Goal: Information Seeking & Learning: Compare options

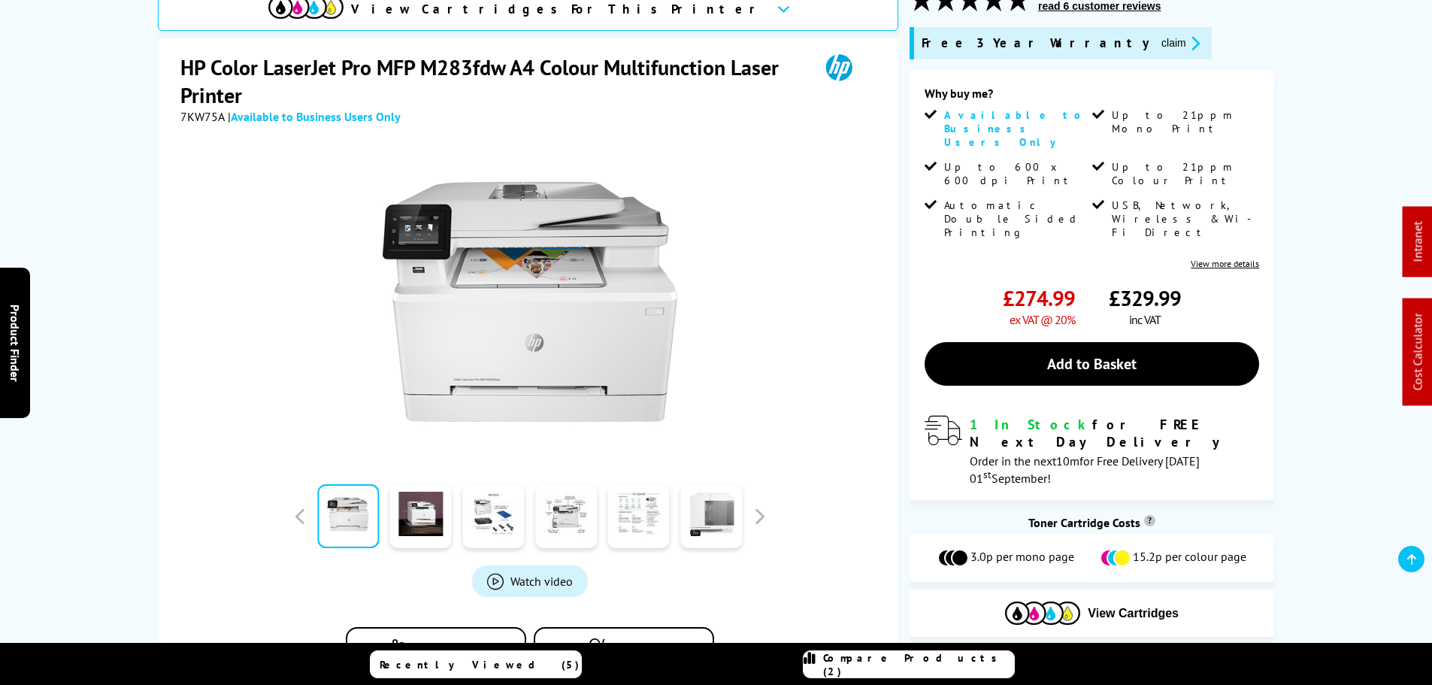
click at [455, 588] on div "Watch video Add to Compare In the Box" at bounding box center [529, 412] width 699 height 576
click at [454, 617] on div "Watch video Add to Compare In the Box" at bounding box center [529, 412] width 699 height 576
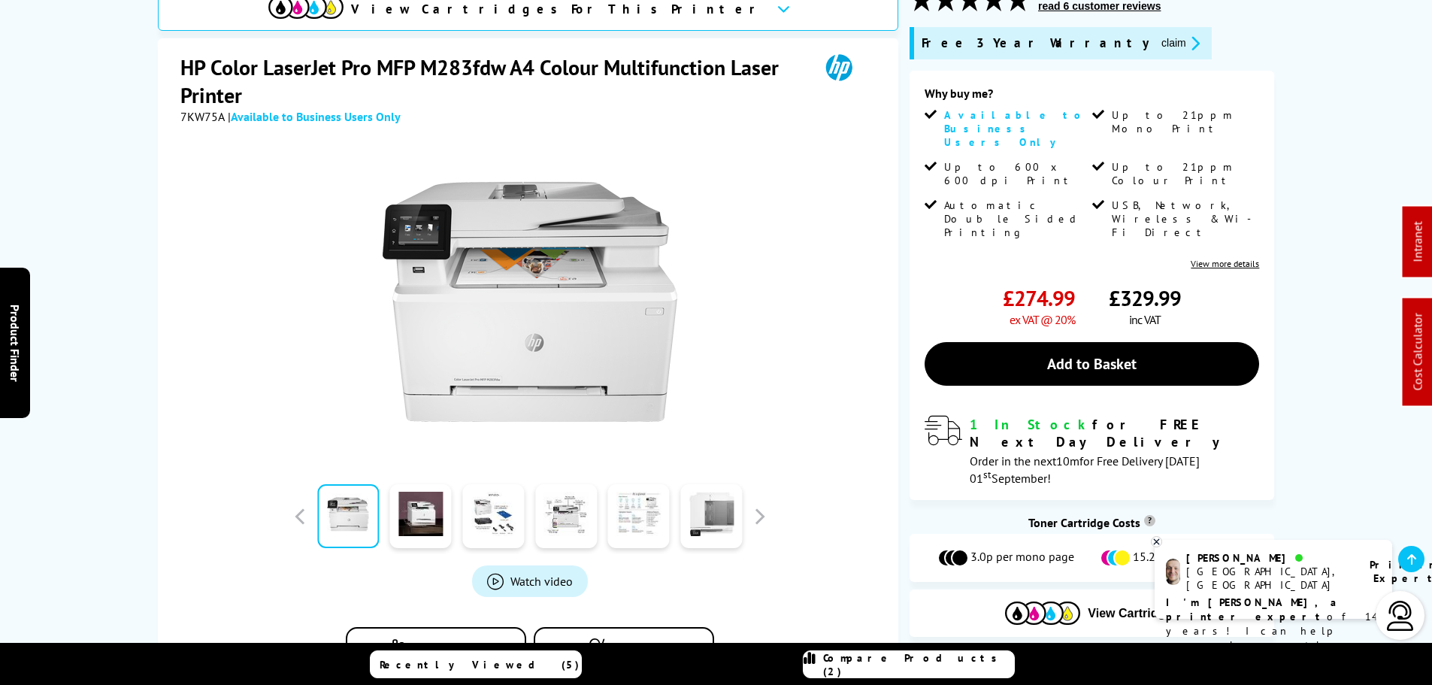
click at [455, 631] on button "Add to Compare" at bounding box center [436, 648] width 180 height 43
click at [914, 661] on span "Compare Products (3)" at bounding box center [918, 664] width 191 height 27
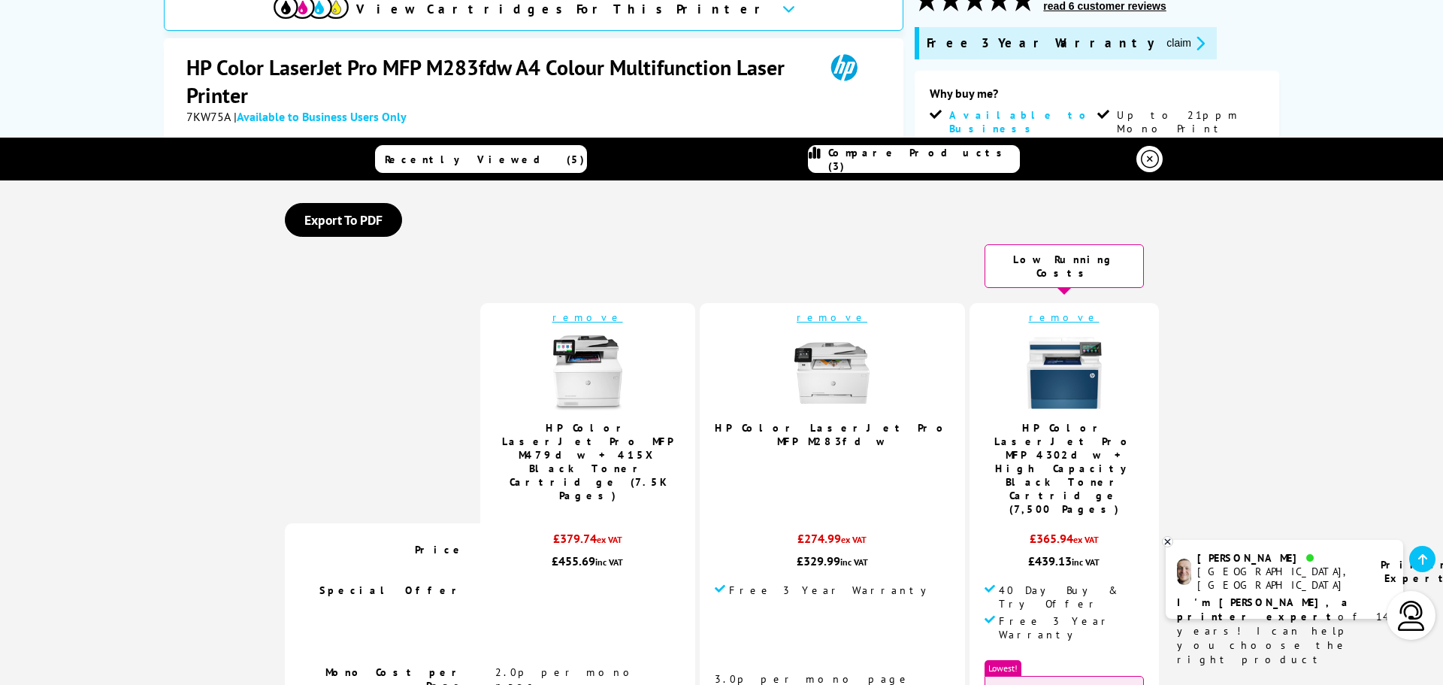
click at [822, 310] on link "remove" at bounding box center [832, 317] width 71 height 14
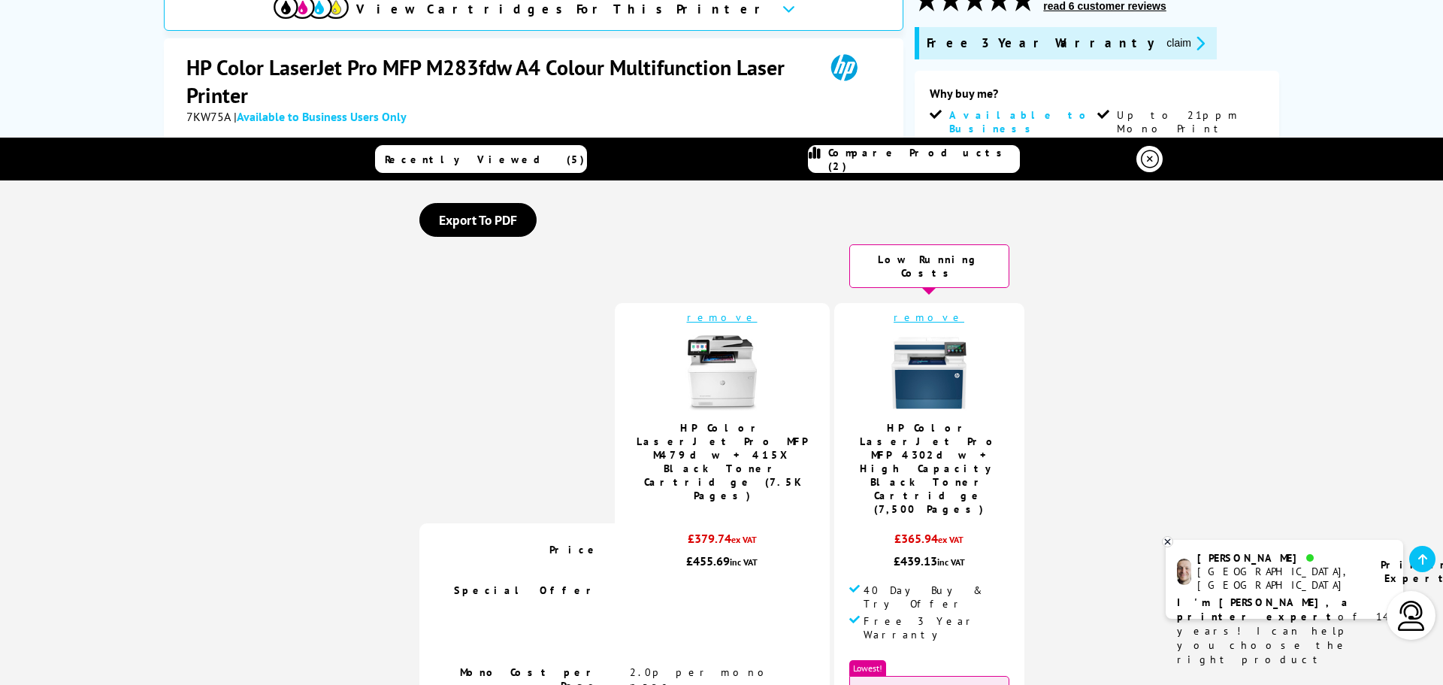
click at [904, 310] on link "remove" at bounding box center [929, 317] width 71 height 14
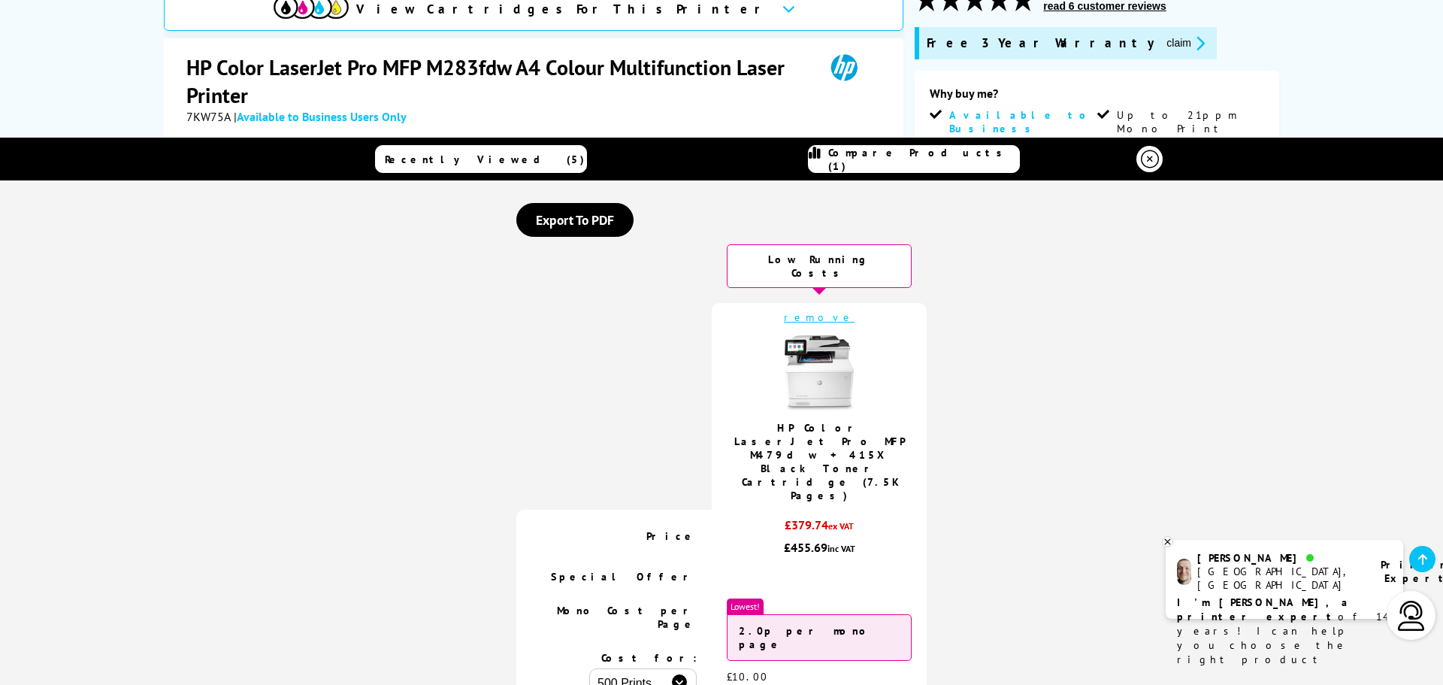
click at [834, 310] on div "remove" at bounding box center [819, 317] width 185 height 14
drag, startPoint x: 826, startPoint y: 304, endPoint x: 892, endPoint y: 297, distance: 65.8
click at [825, 310] on link "remove" at bounding box center [819, 317] width 71 height 14
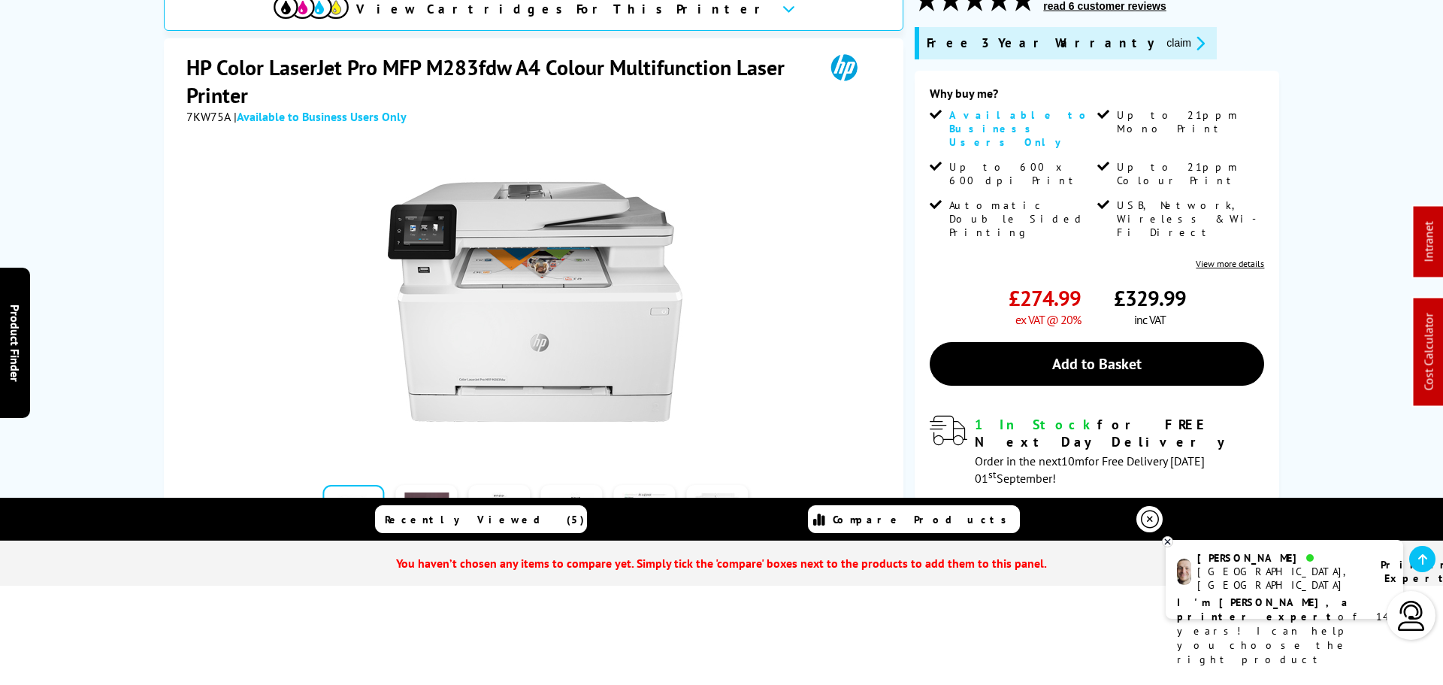
click at [1150, 513] on icon at bounding box center [1150, 519] width 18 height 18
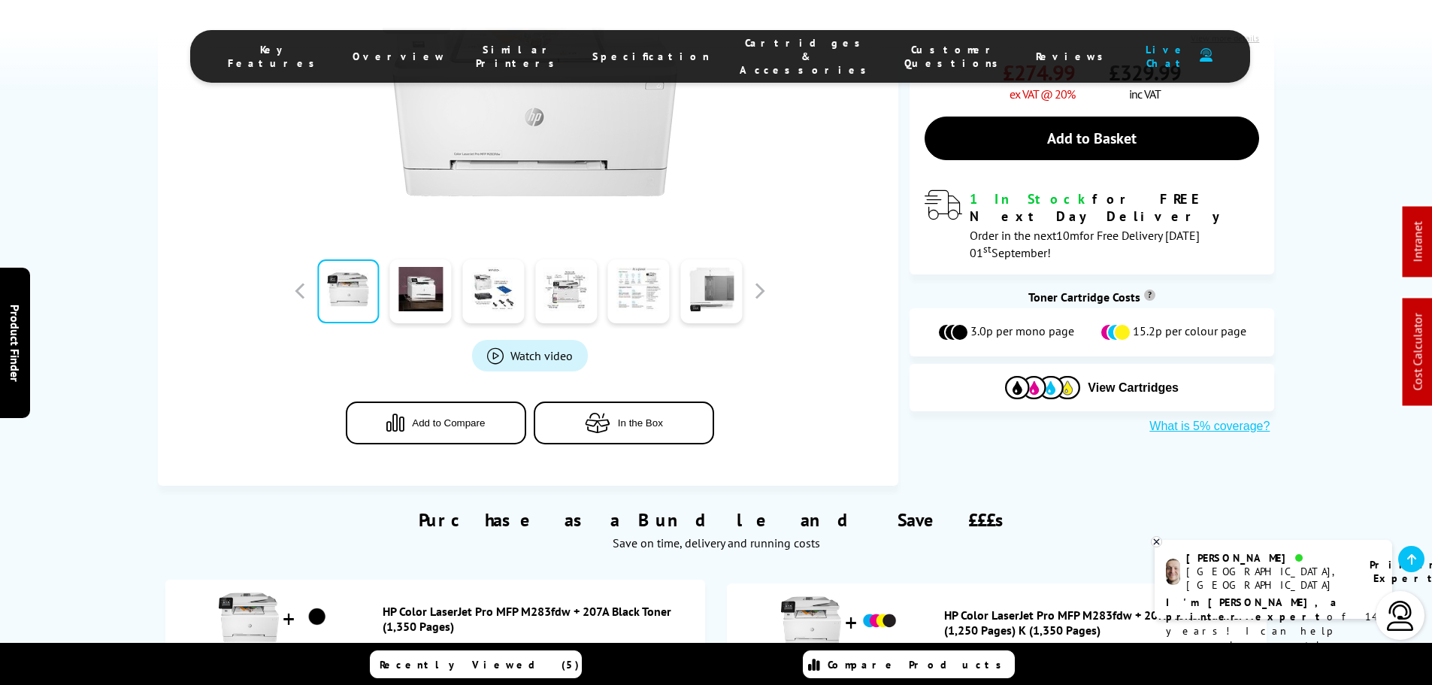
click at [432, 427] on span "Add to Compare" at bounding box center [448, 422] width 73 height 11
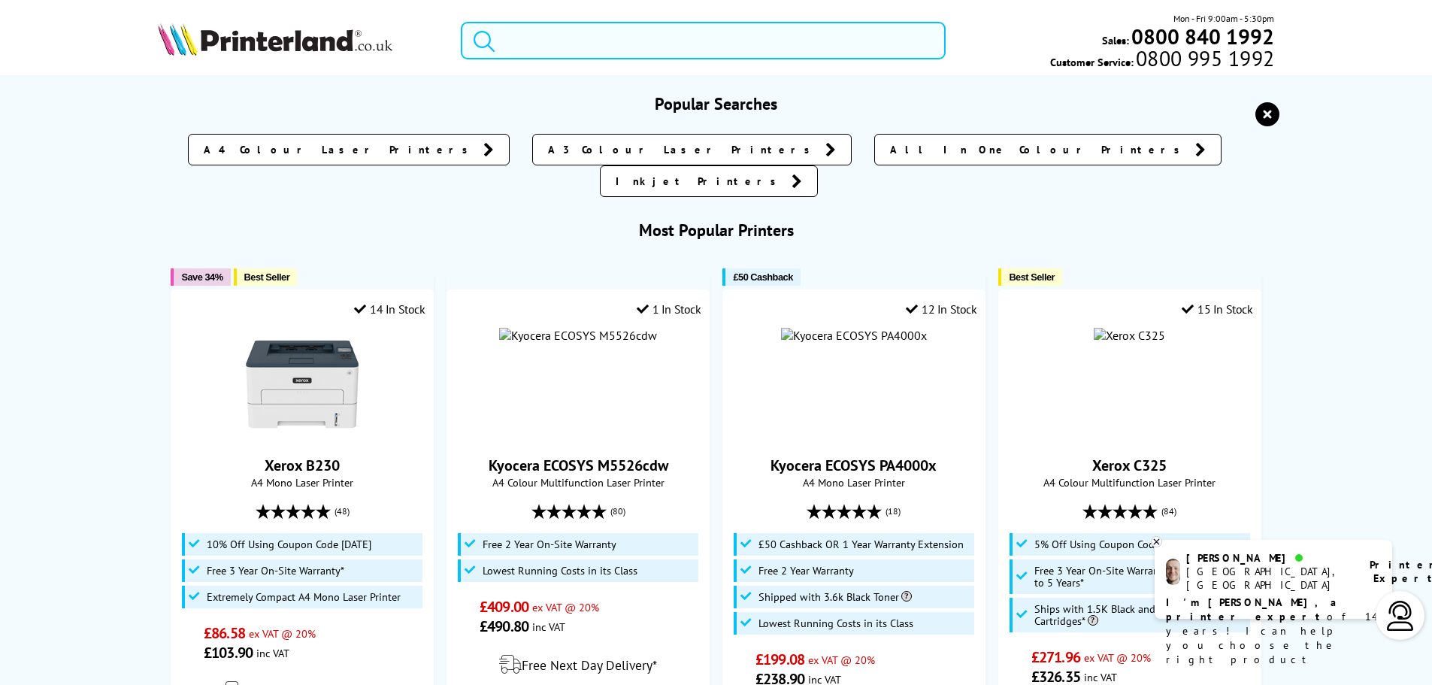
click at [574, 52] on input "search" at bounding box center [703, 41] width 485 height 38
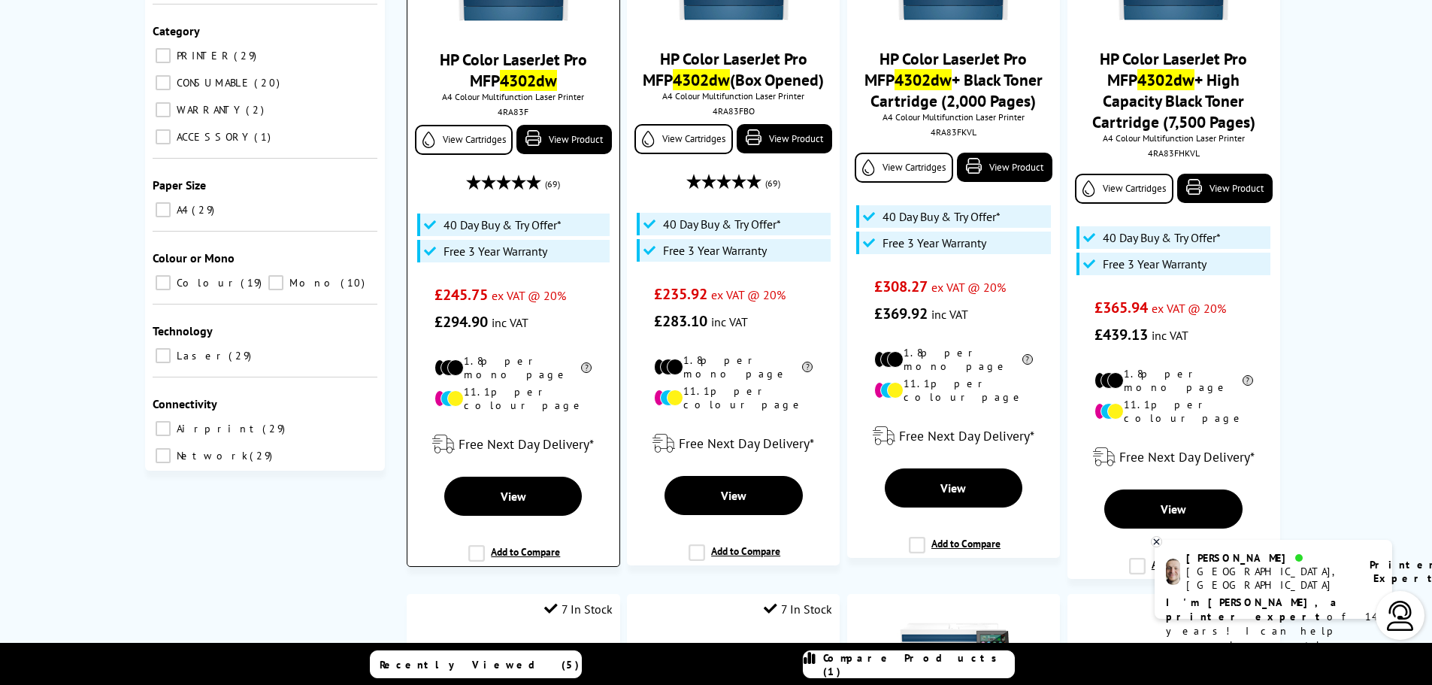
scroll to position [376, 0]
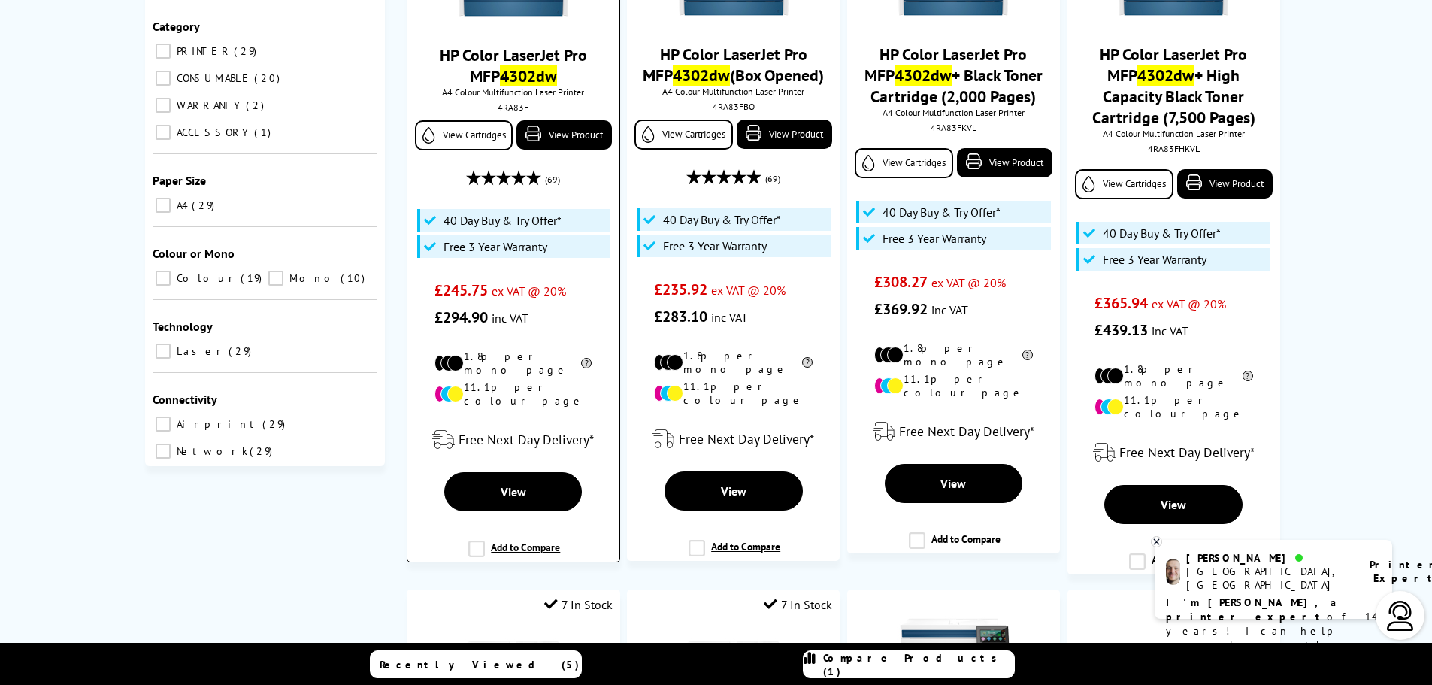
click at [513, 540] on label "Add to Compare" at bounding box center [514, 554] width 92 height 29
click at [0, 0] on input "Add to Compare" at bounding box center [0, 0] width 0 height 0
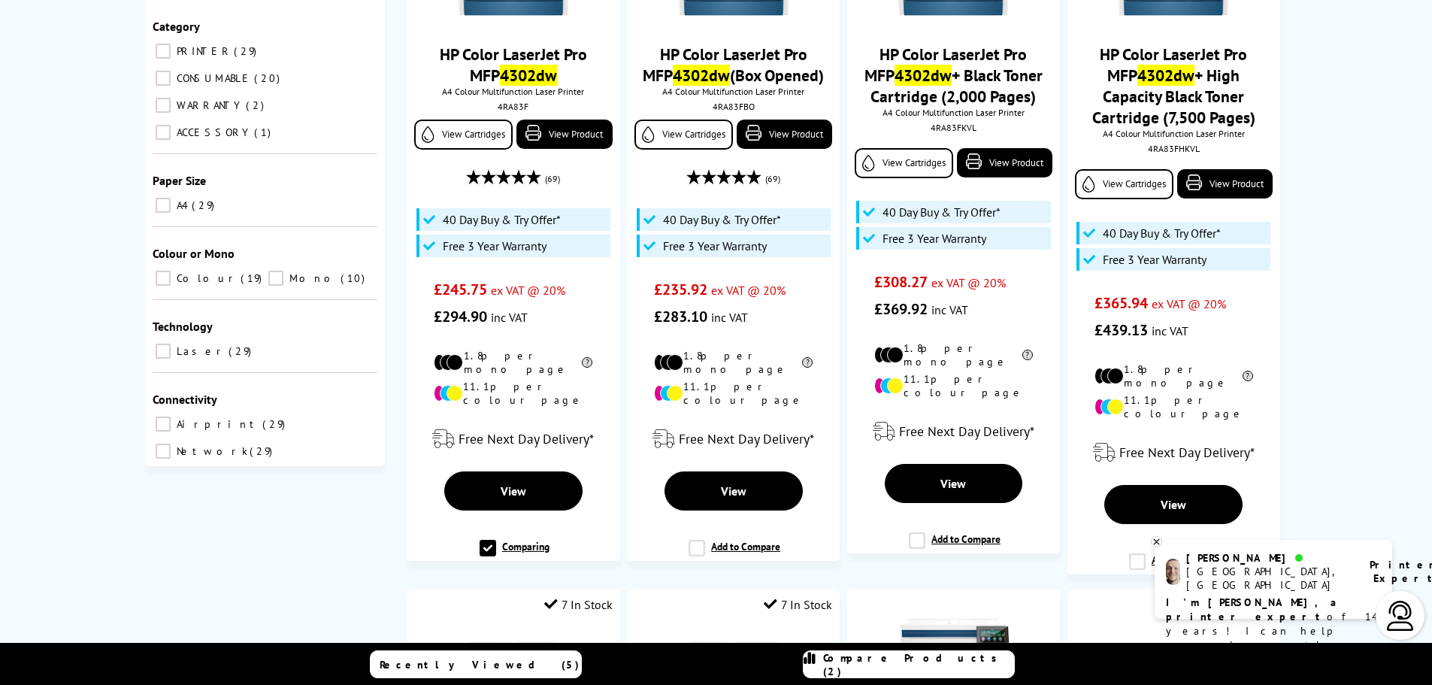
click at [895, 666] on span "Compare Products (2)" at bounding box center [918, 664] width 191 height 27
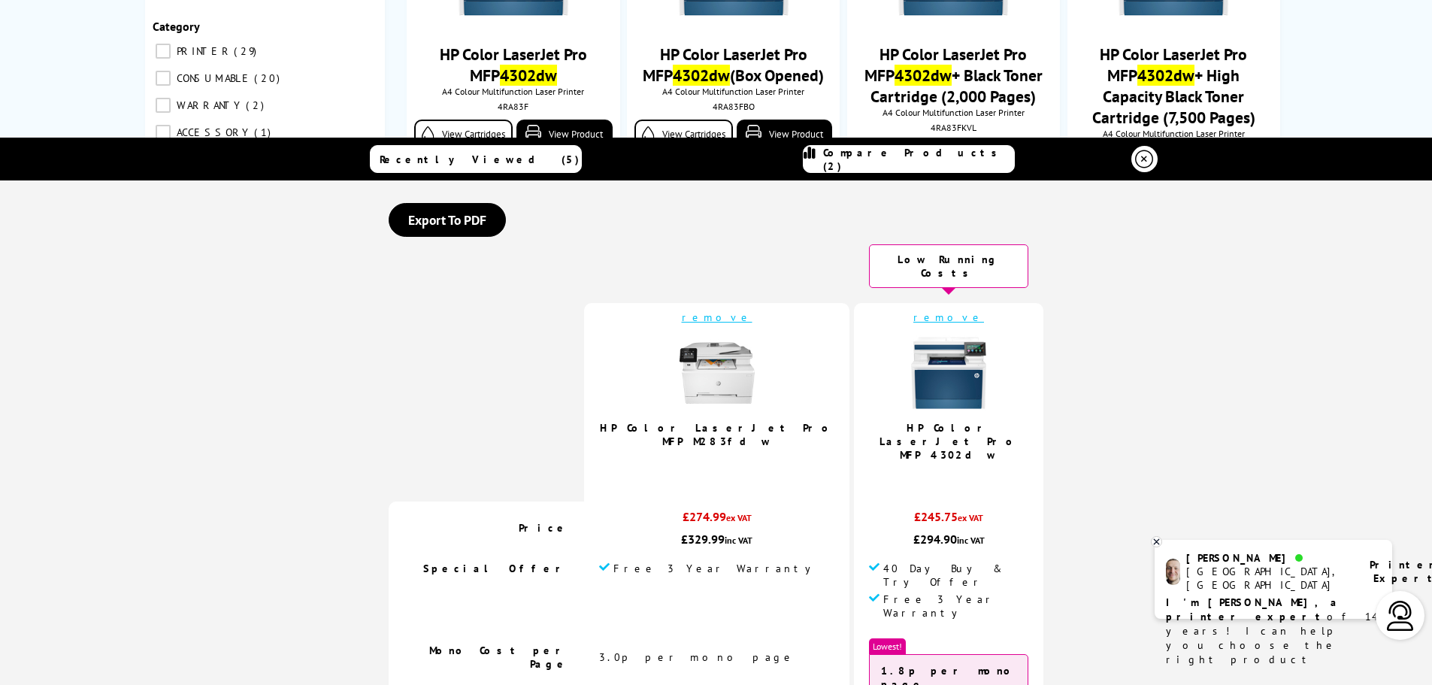
click at [1140, 162] on icon at bounding box center [1144, 159] width 18 height 18
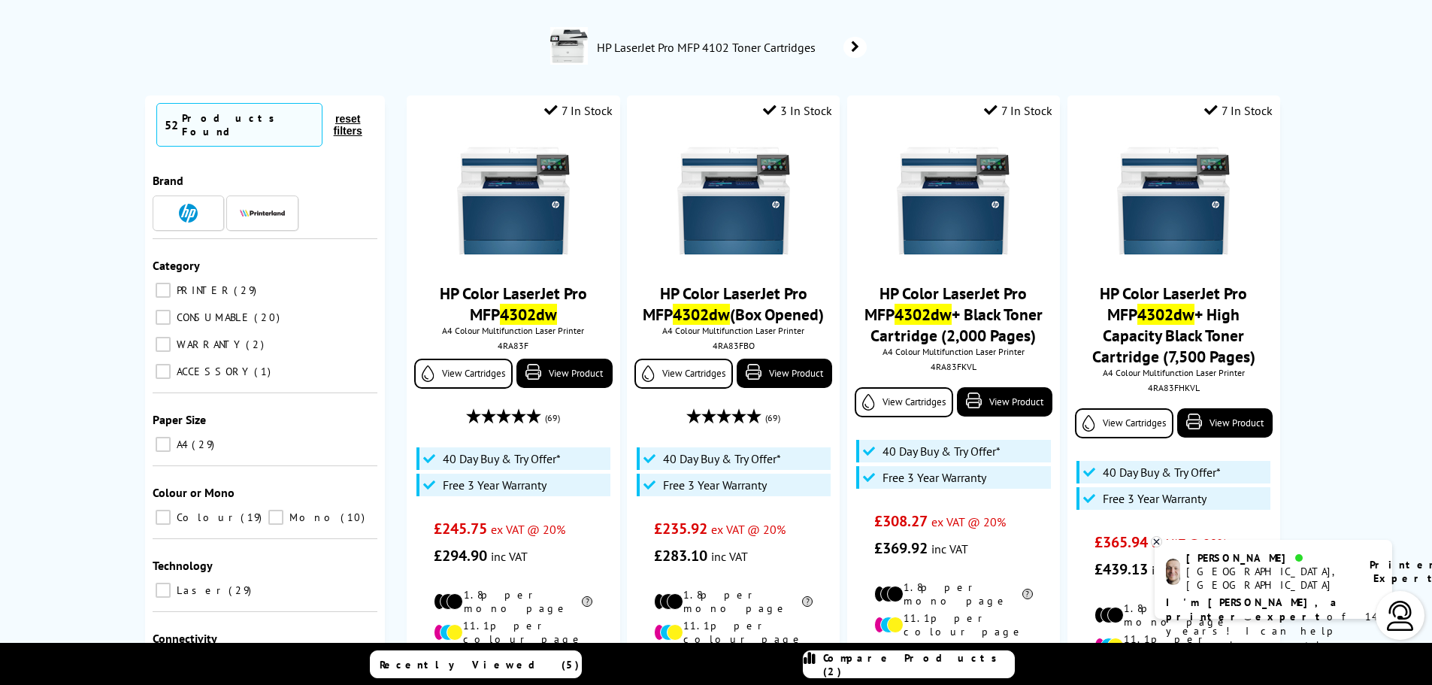
scroll to position [0, 0]
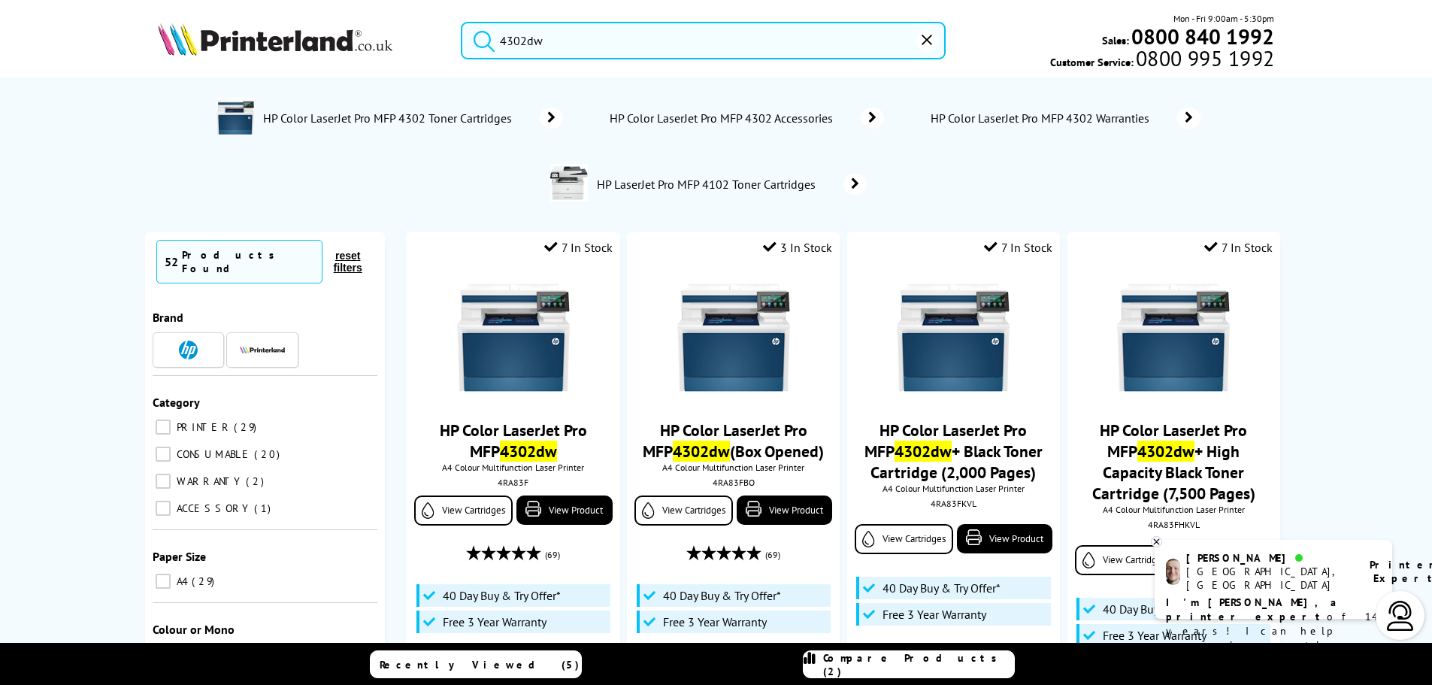
click at [656, 40] on input "4302dw" at bounding box center [703, 41] width 485 height 38
drag, startPoint x: 651, startPoint y: 41, endPoint x: 122, endPoint y: 51, distance: 529.3
click at [122, 51] on div "4302dw Mon - Fri 9:00am - 5:30pm Sales: 0800 840 1992 Customer Service: 0800 99…" at bounding box center [716, 44] width 1203 height 66
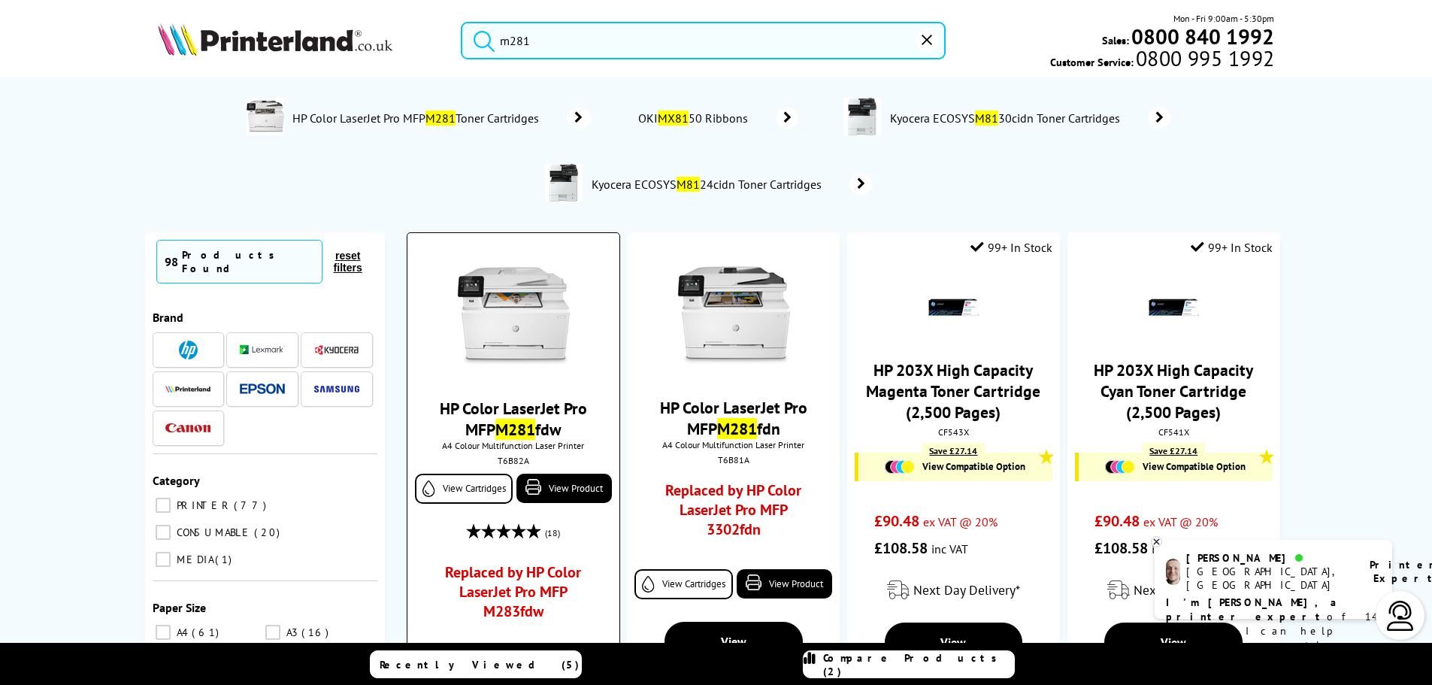
type input "m281"
click at [465, 325] on img at bounding box center [513, 315] width 113 height 113
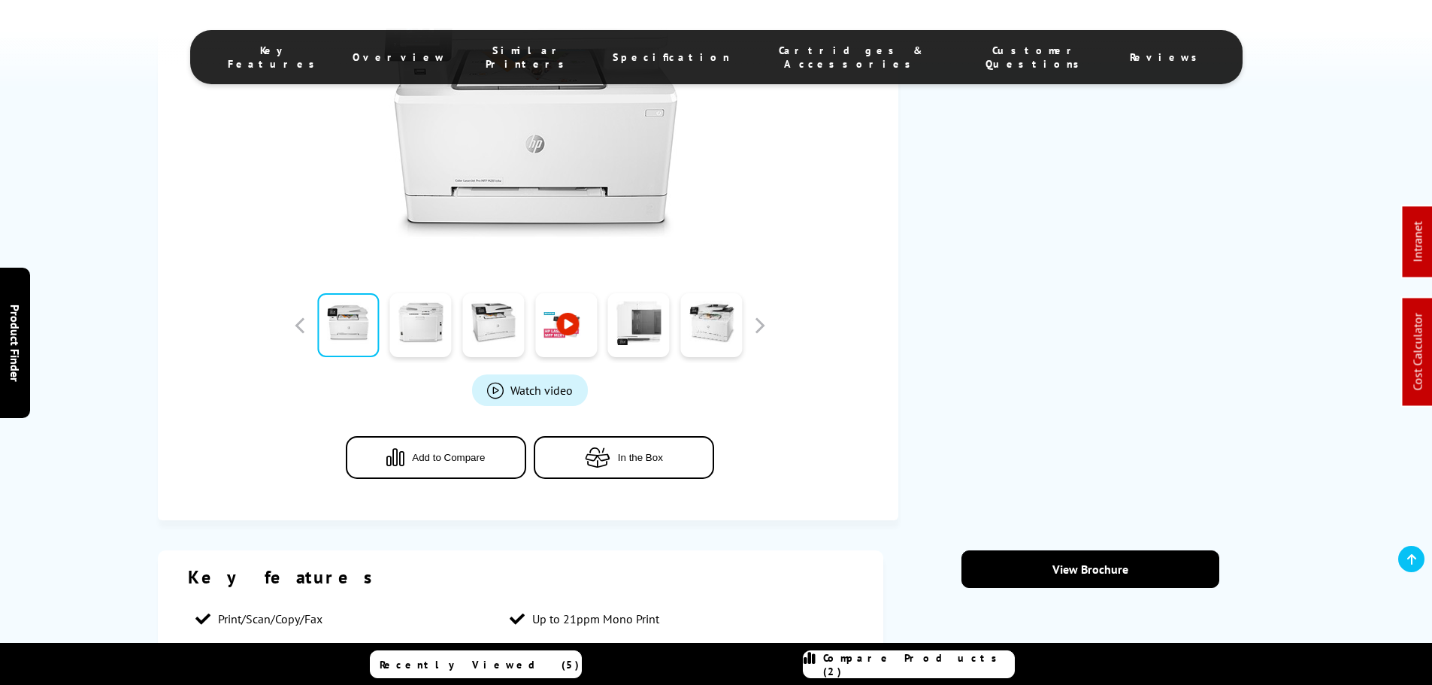
click at [441, 451] on button "Add to Compare" at bounding box center [436, 457] width 180 height 43
click at [941, 666] on span "Compare Products (3)" at bounding box center [918, 664] width 191 height 27
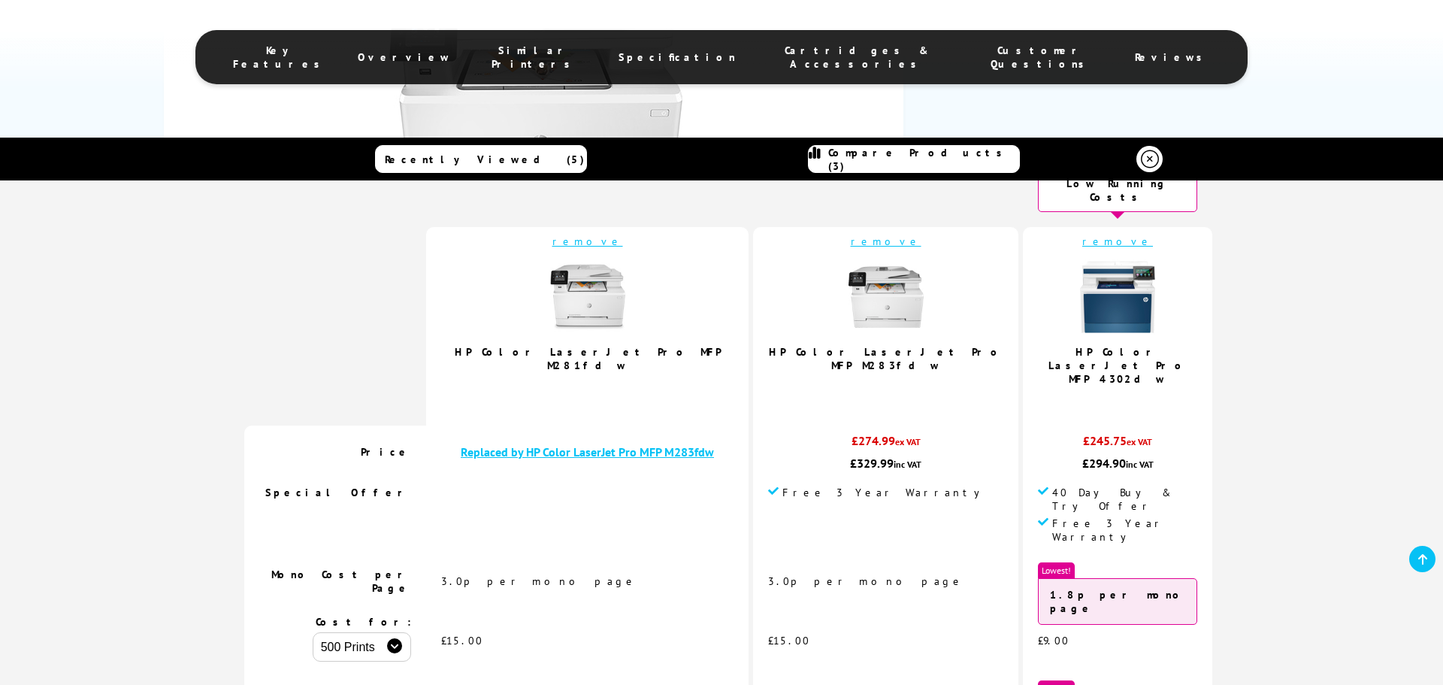
scroll to position [75, 0]
click at [851, 235] on link "remove" at bounding box center [886, 242] width 71 height 14
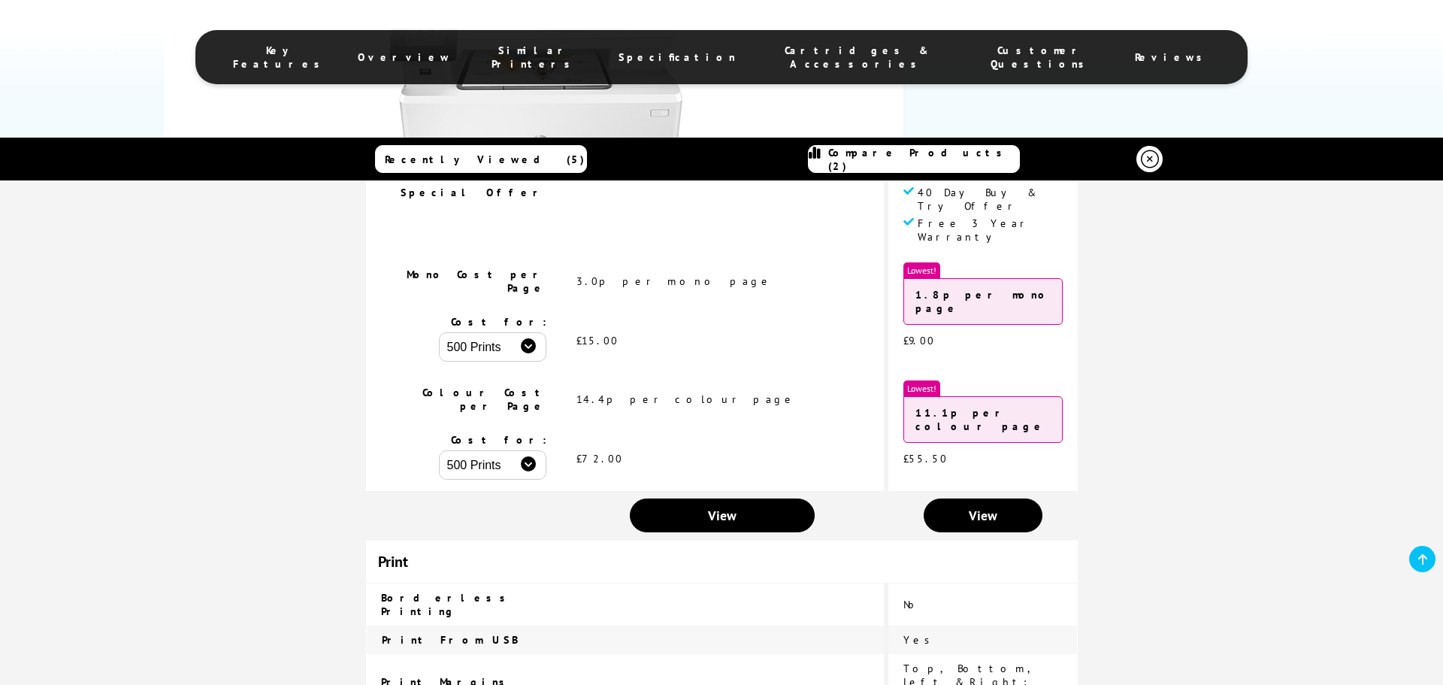
scroll to position [0, 0]
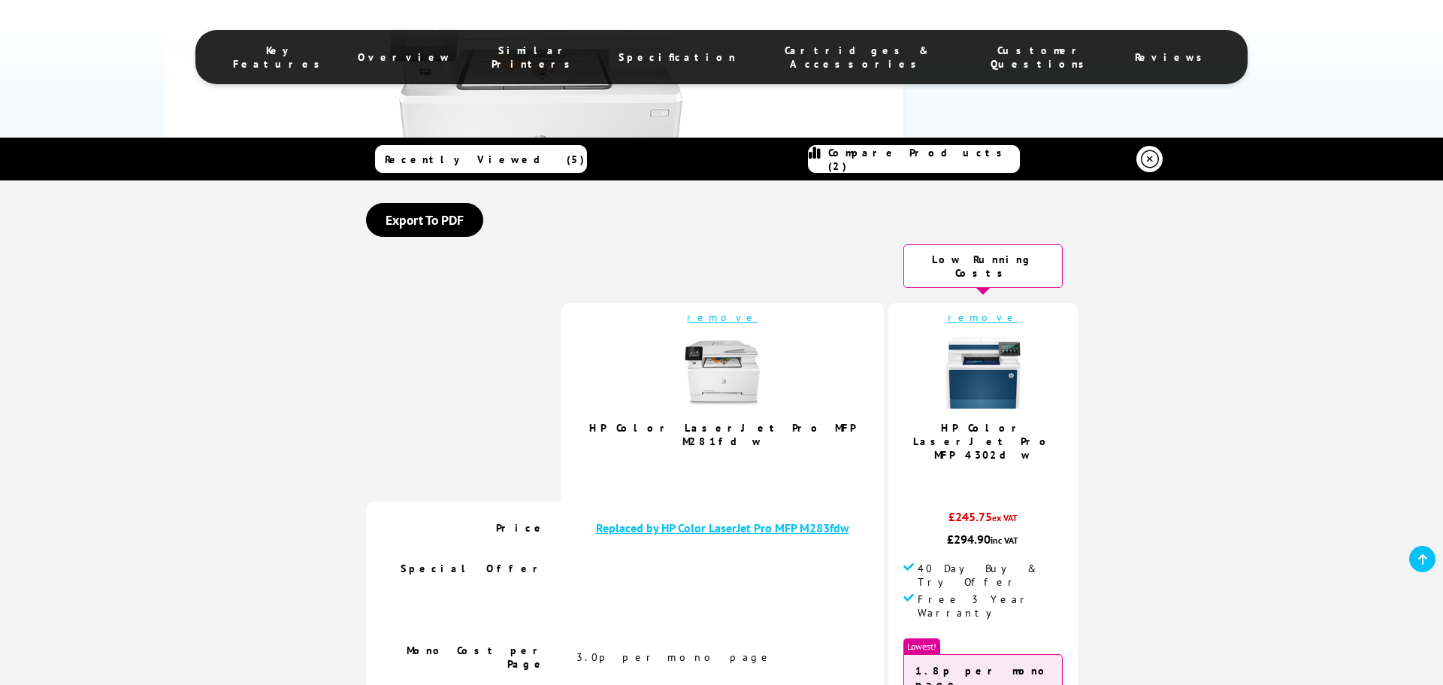
click at [946, 365] on img at bounding box center [983, 372] width 75 height 75
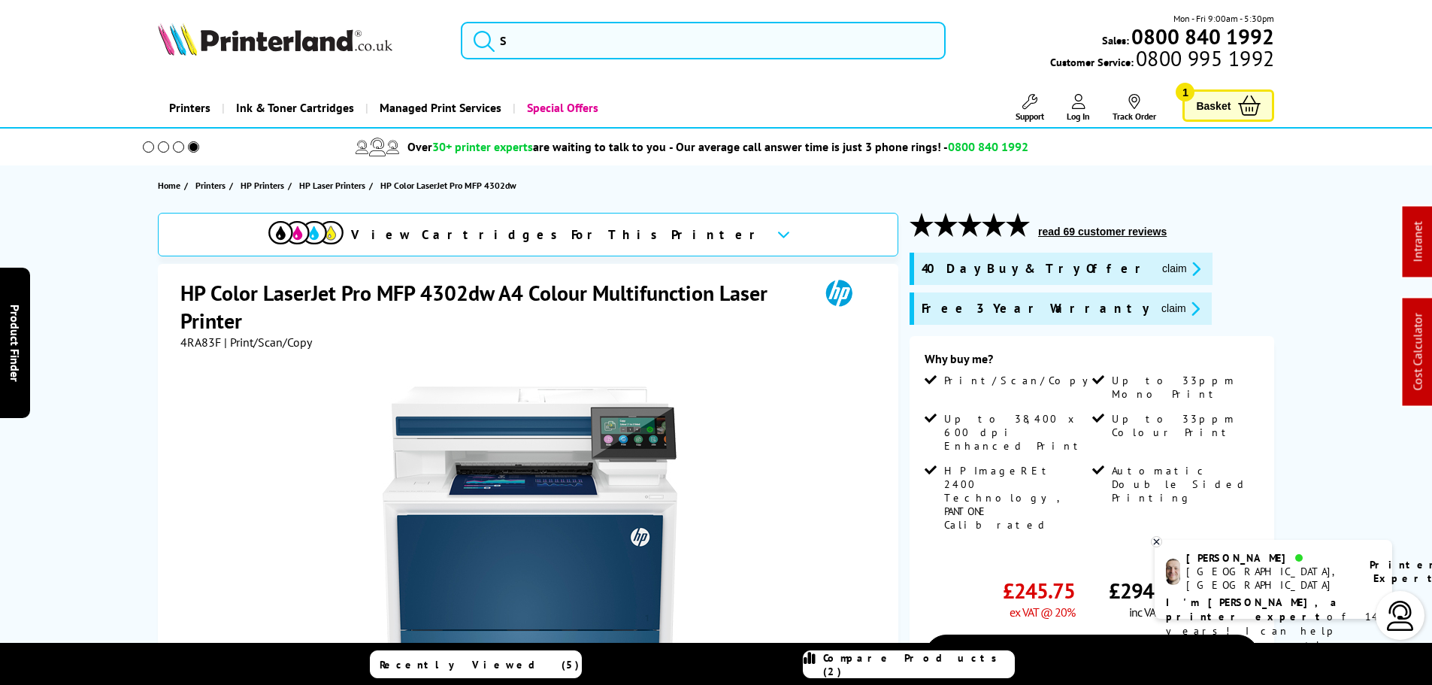
click at [195, 345] on span "4RA83F" at bounding box center [200, 342] width 41 height 15
copy span "4RA83F"
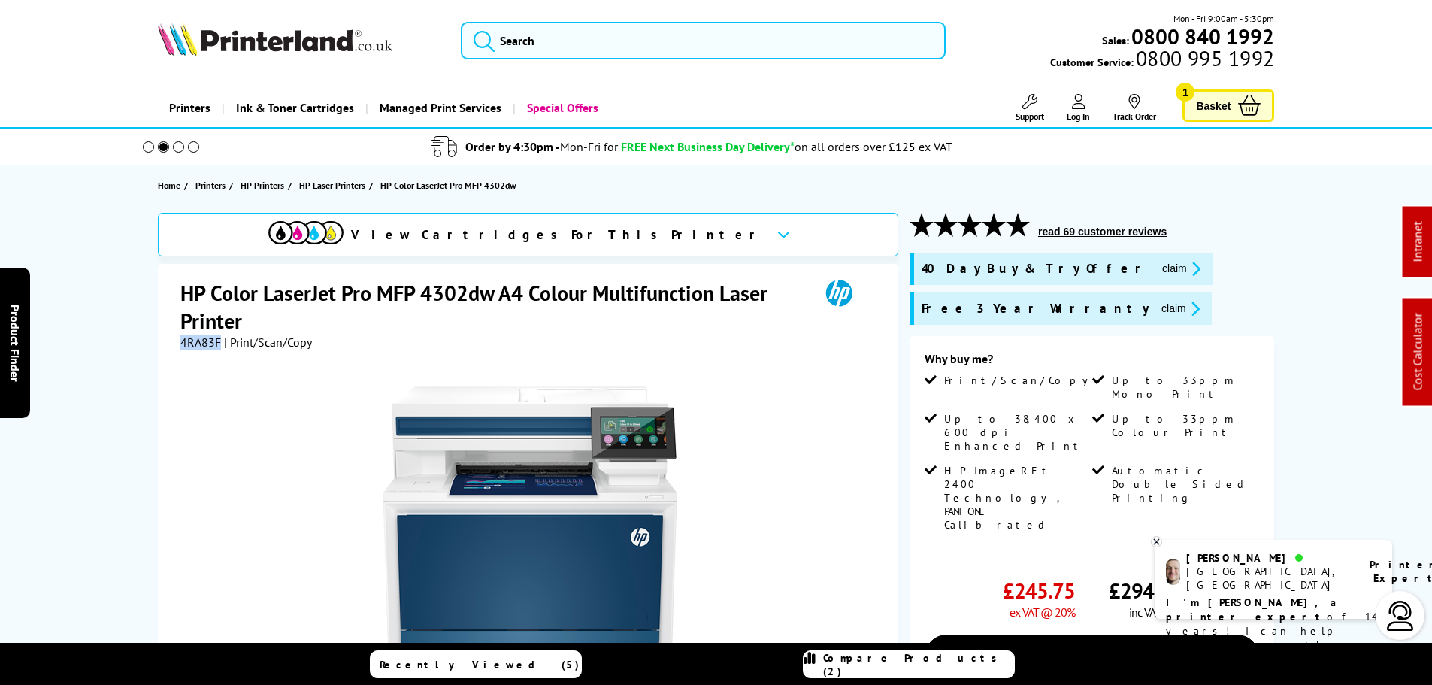
click at [1113, 230] on button "read 69 customer reviews" at bounding box center [1103, 232] width 138 height 14
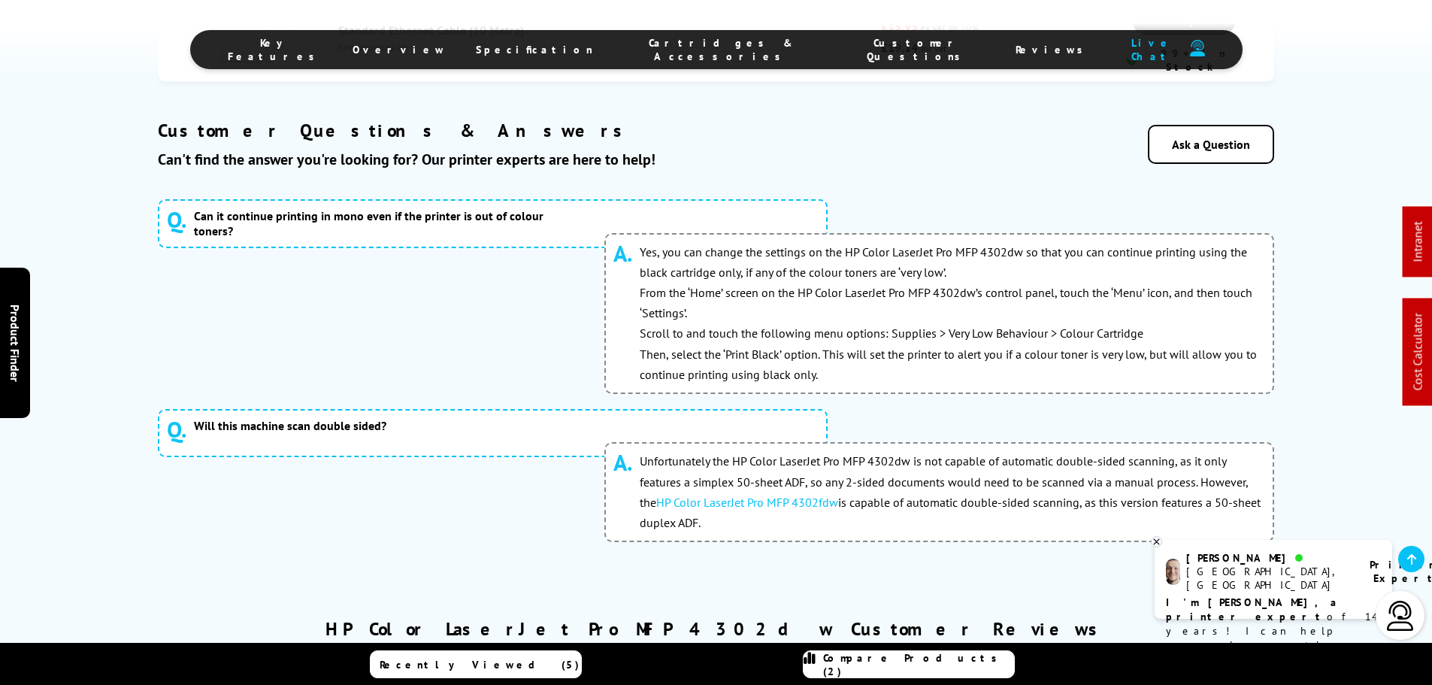
scroll to position [7179, 0]
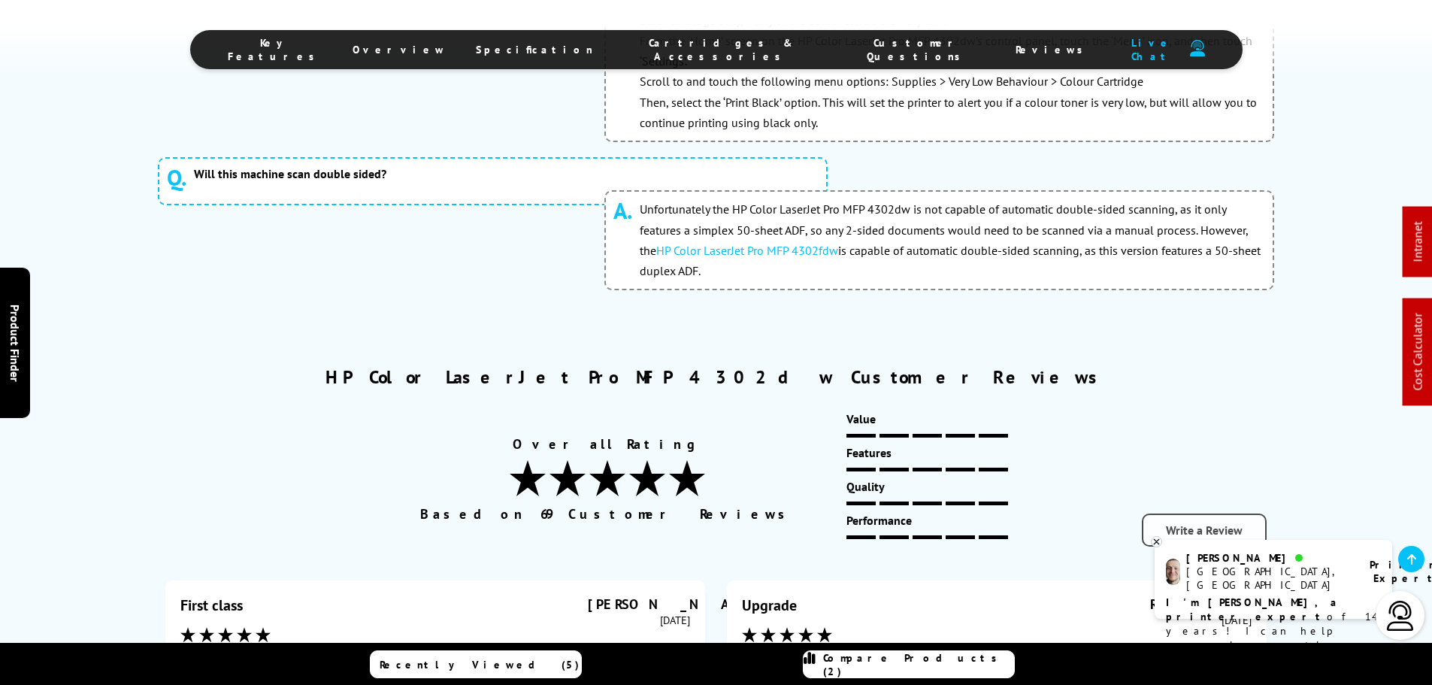
drag, startPoint x: 1203, startPoint y: 283, endPoint x: 1150, endPoint y: 283, distance: 52.6
click at [1203, 513] on link "Write a Review" at bounding box center [1204, 529] width 125 height 33
